Goal: Navigation & Orientation: Find specific page/section

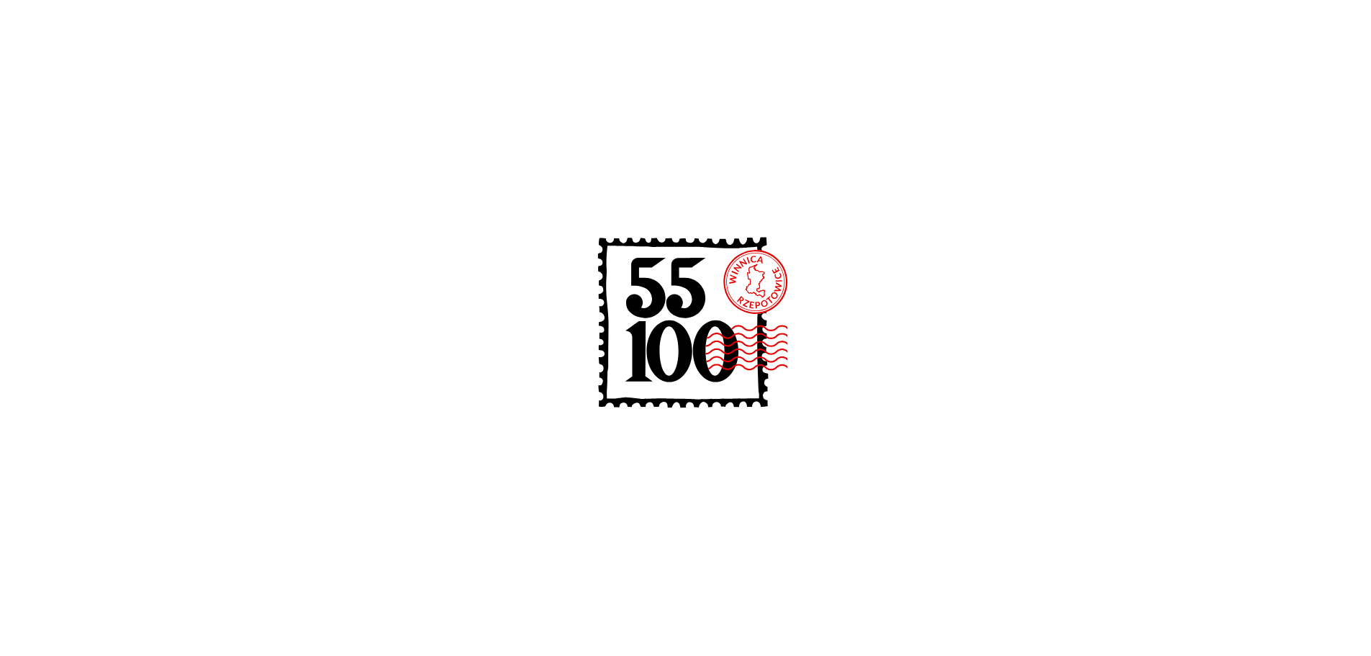
click at [702, 344] on image at bounding box center [743, 347] width 169 height 47
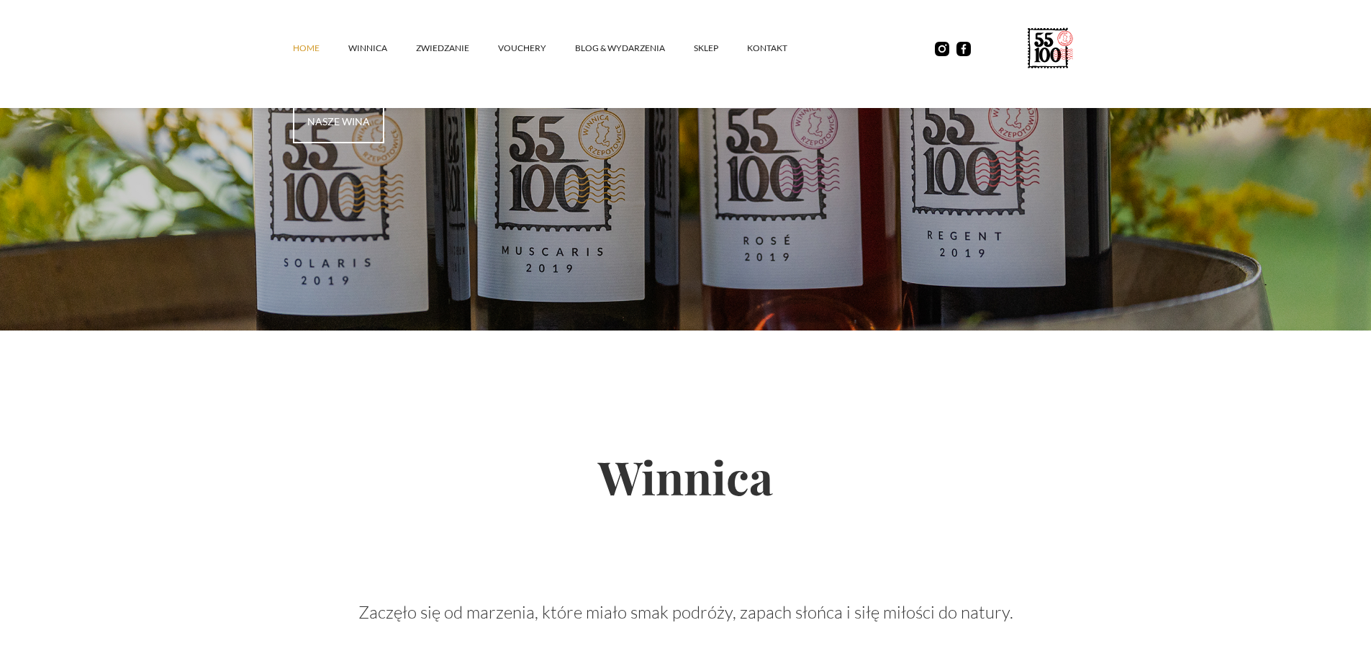
scroll to position [201, 0]
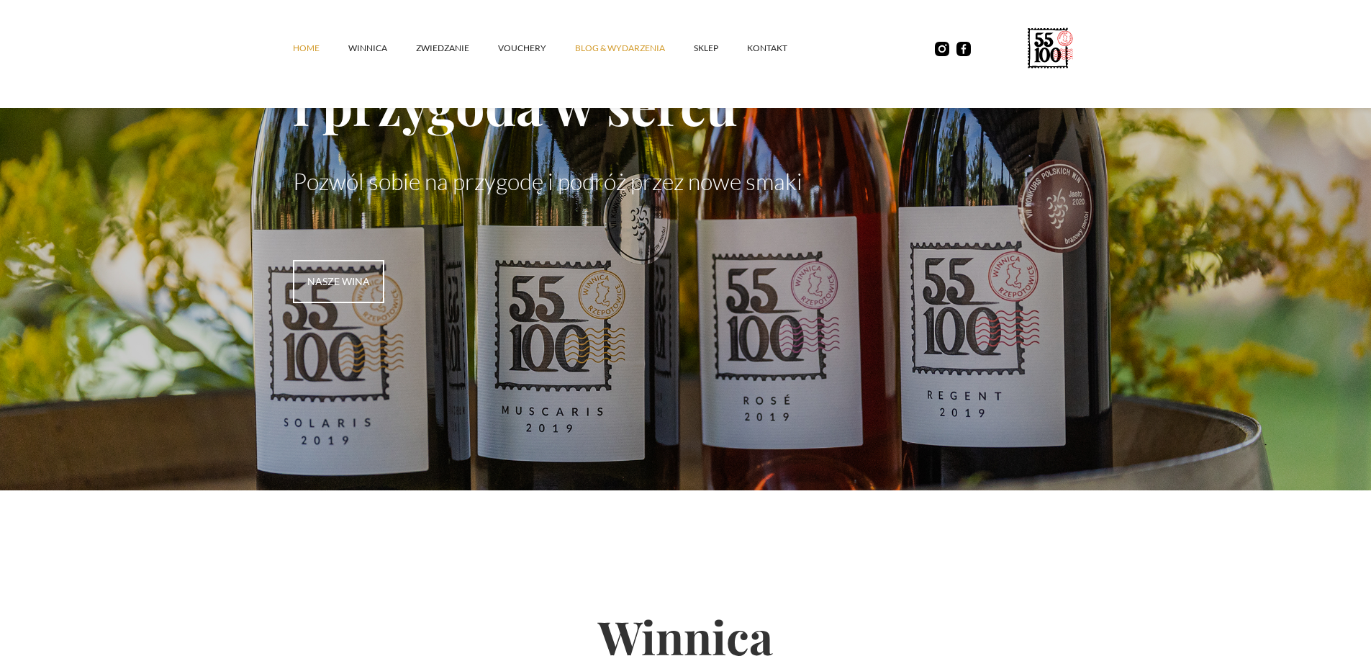
click at [612, 43] on link "Blog & Wydarzenia" at bounding box center [634, 48] width 119 height 43
